Goal: Navigation & Orientation: Find specific page/section

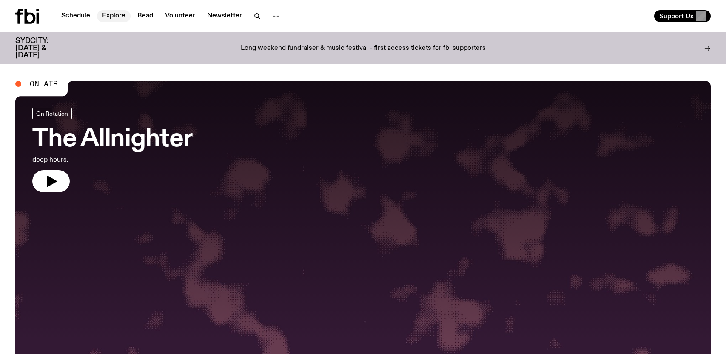
click at [108, 17] on link "Explore" at bounding box center [114, 16] width 34 height 12
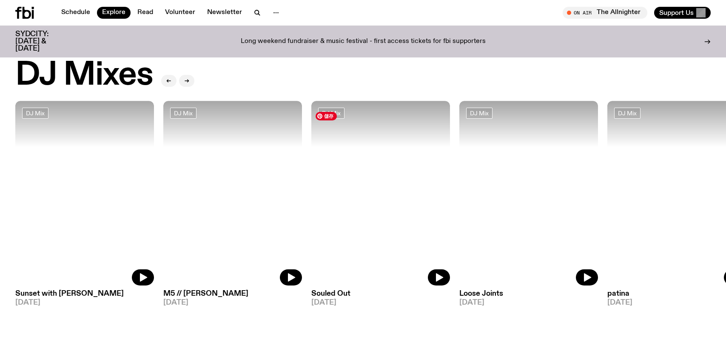
scroll to position [18, 0]
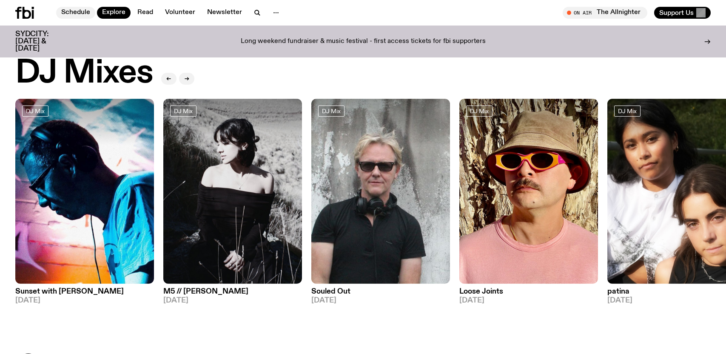
click at [68, 11] on link "Schedule" at bounding box center [75, 13] width 39 height 12
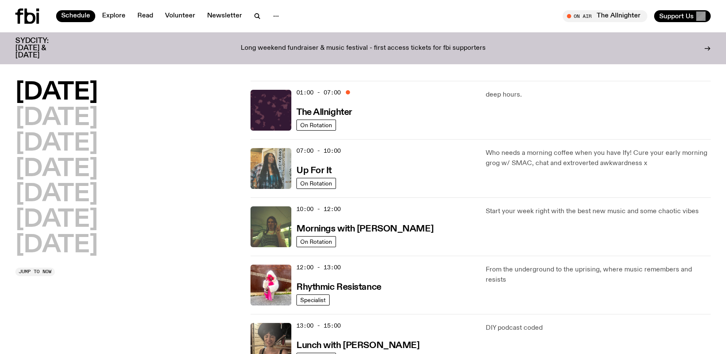
click at [277, 155] on img at bounding box center [270, 168] width 41 height 41
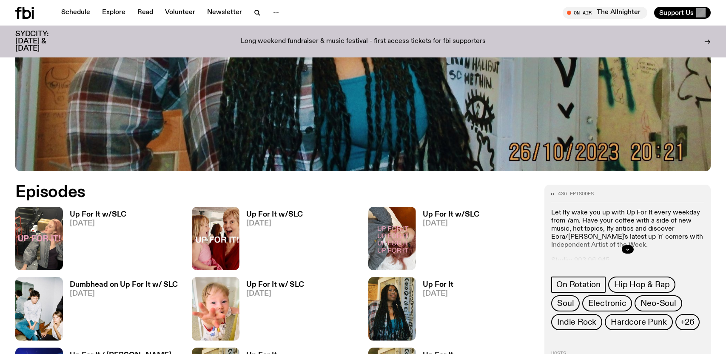
scroll to position [357, 0]
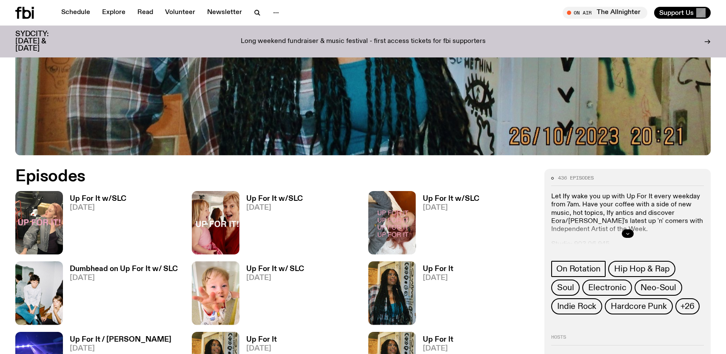
click at [630, 233] on button "button" at bounding box center [628, 233] width 12 height 9
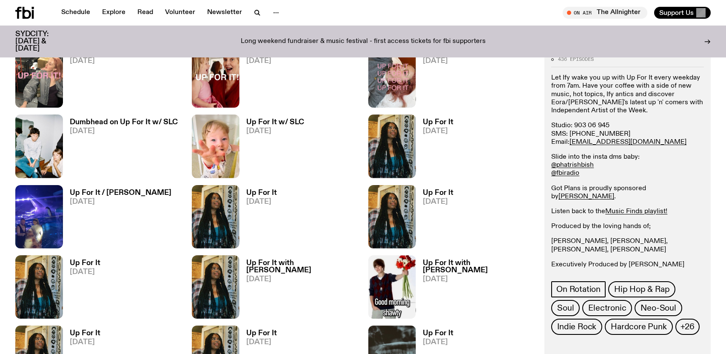
scroll to position [505, 0]
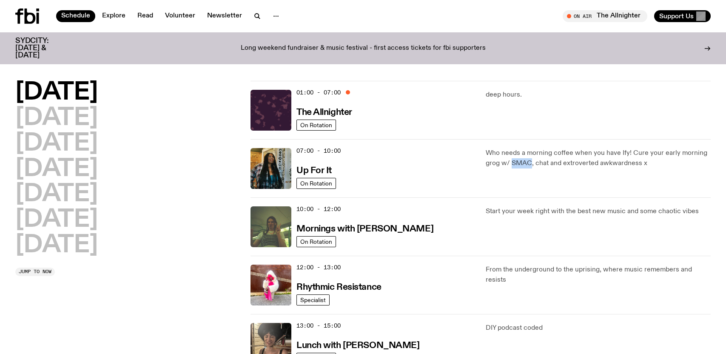
drag, startPoint x: 511, startPoint y: 164, endPoint x: 528, endPoint y: 160, distance: 17.3
click at [528, 160] on p "Who needs a morning coffee when you have Ify! Cure your early morning grog w/ S…" at bounding box center [597, 158] width 225 height 20
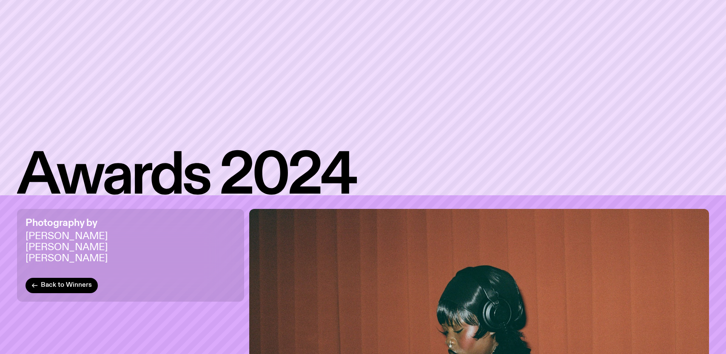
scroll to position [26, 0]
